Goal: Obtain resource: Download file/media

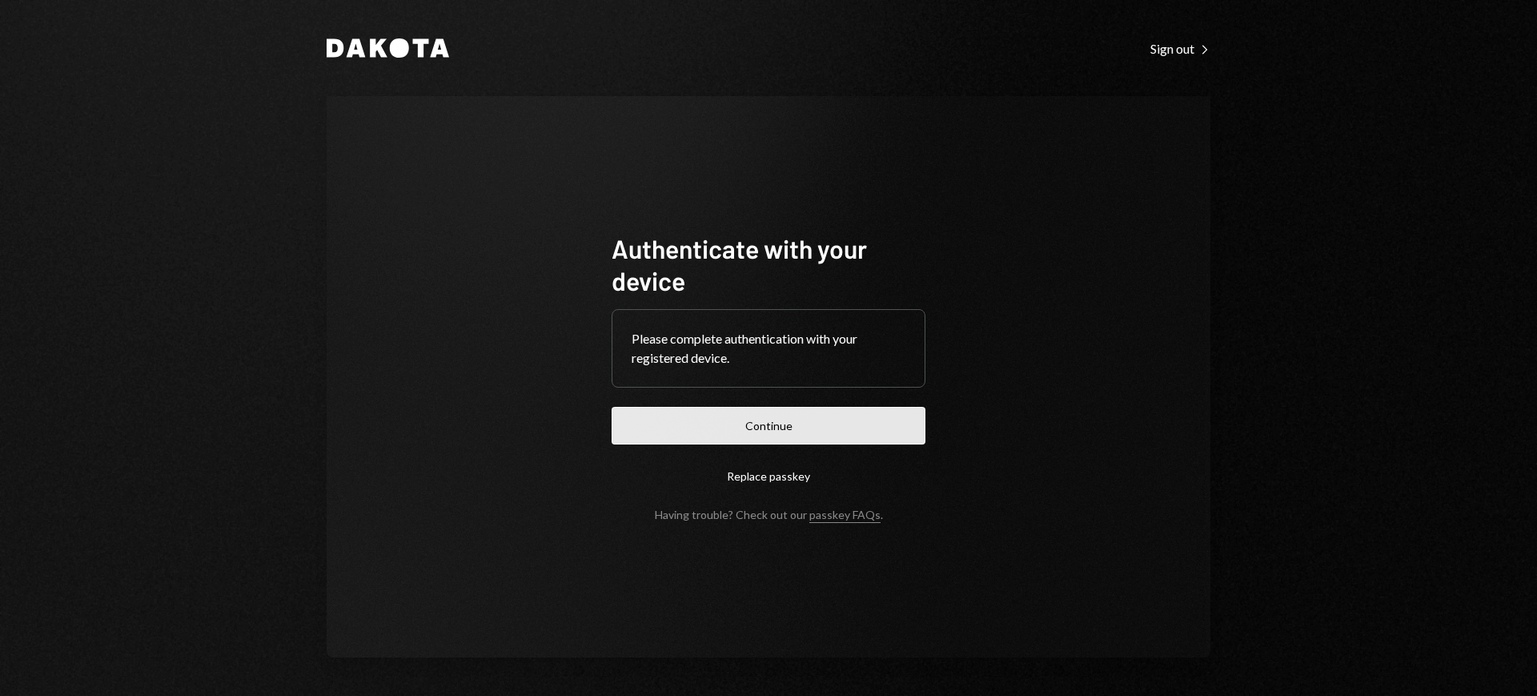
click at [805, 442] on button "Continue" at bounding box center [769, 426] width 314 height 38
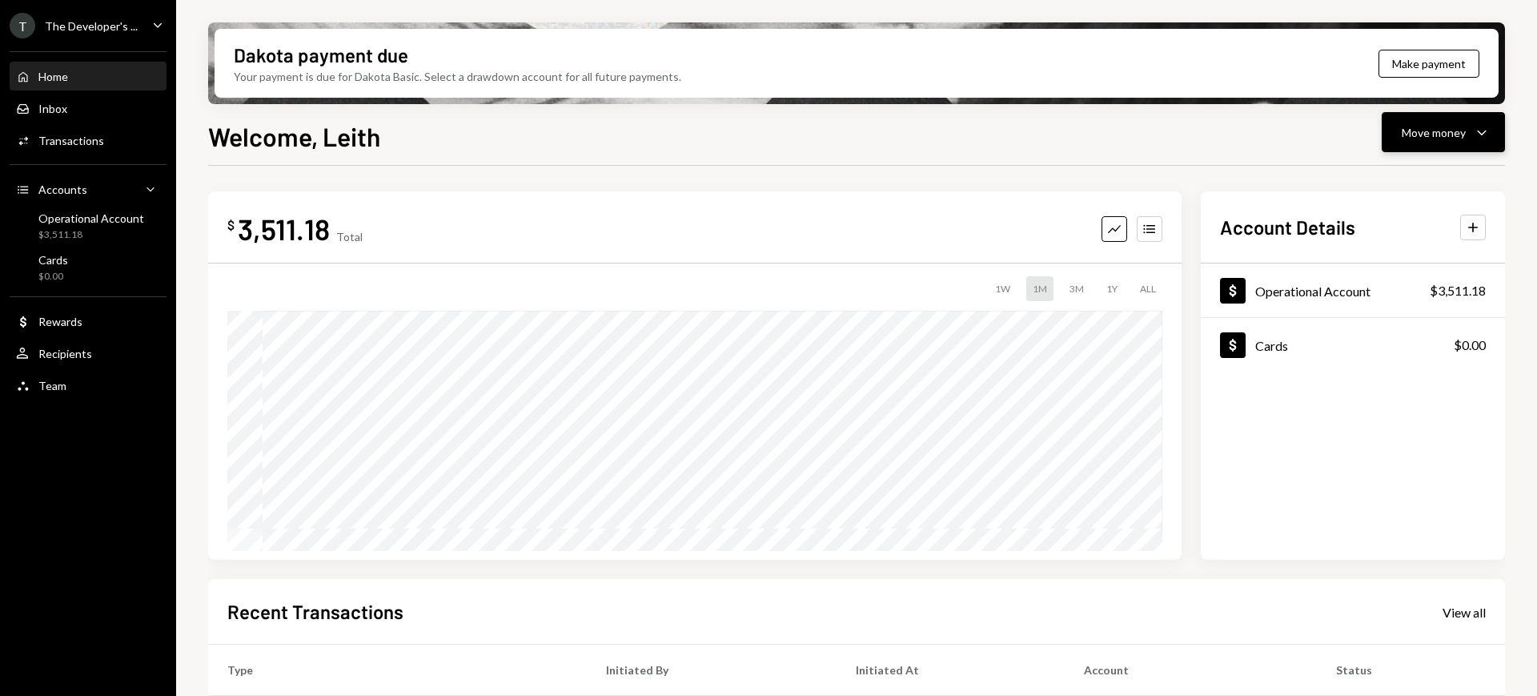
click at [1468, 116] on button "Move money Caret Down" at bounding box center [1443, 132] width 123 height 40
click at [155, 24] on icon "Caret Down" at bounding box center [158, 25] width 18 height 18
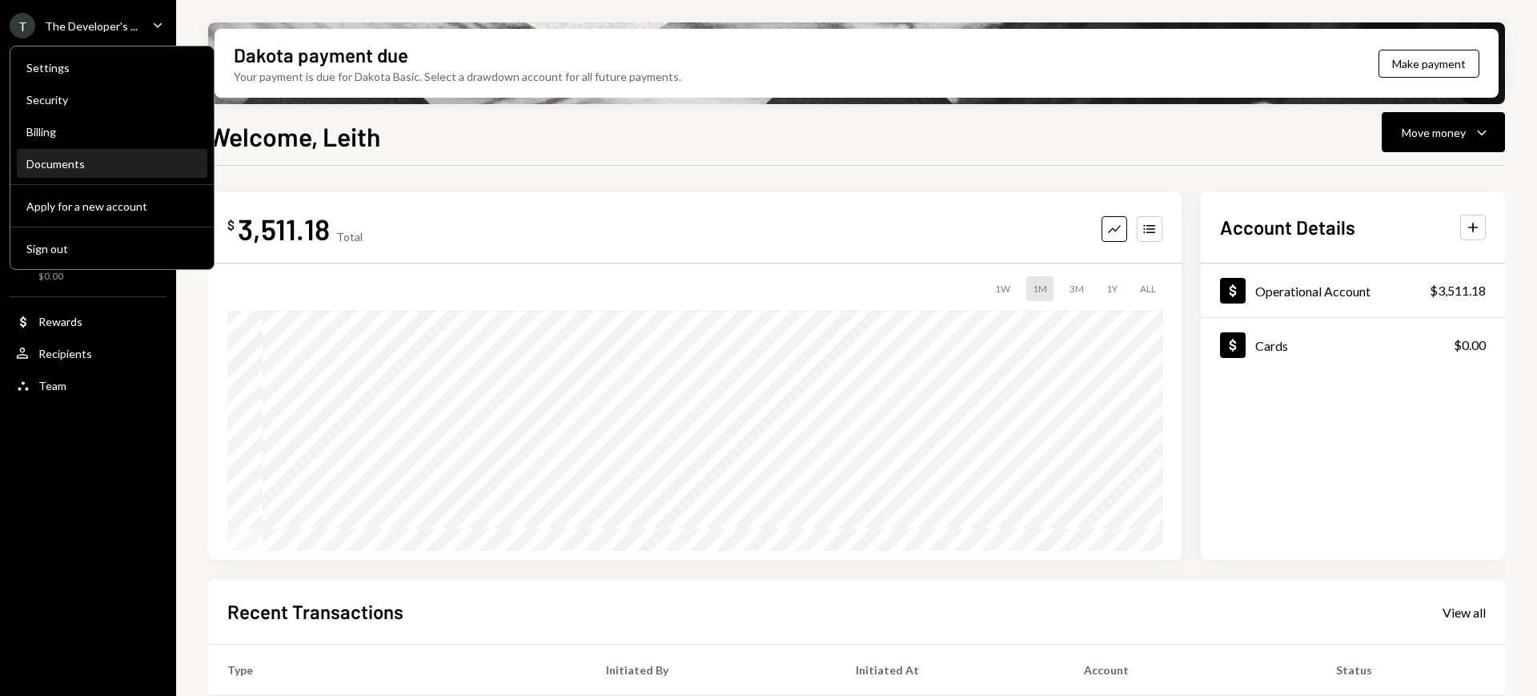
click at [116, 153] on div "Documents" at bounding box center [111, 164] width 171 height 27
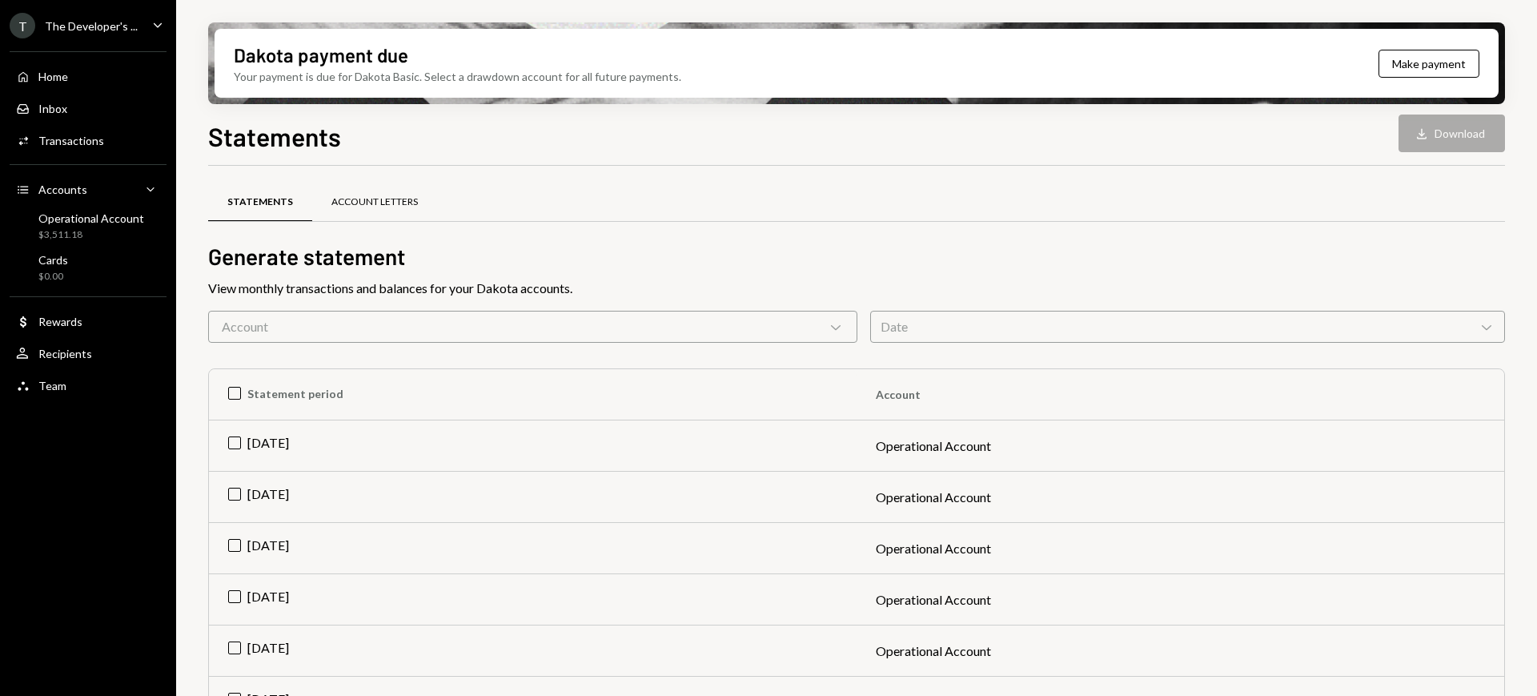
click at [339, 196] on div "Account Letters" at bounding box center [374, 202] width 86 height 14
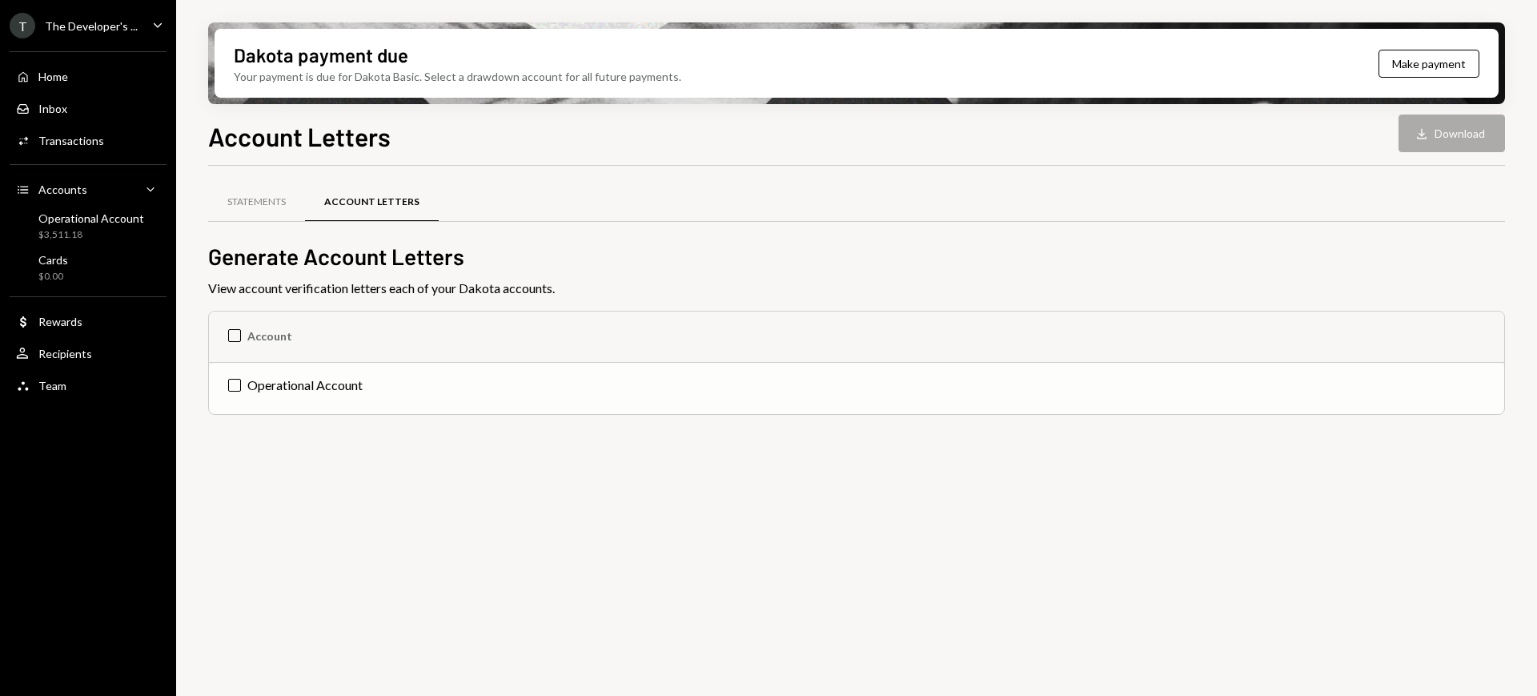
click at [317, 386] on td "Operational Account" at bounding box center [856, 388] width 1295 height 51
click at [1460, 150] on button "Download Download" at bounding box center [1452, 133] width 106 height 38
